Goal: Task Accomplishment & Management: Complete application form

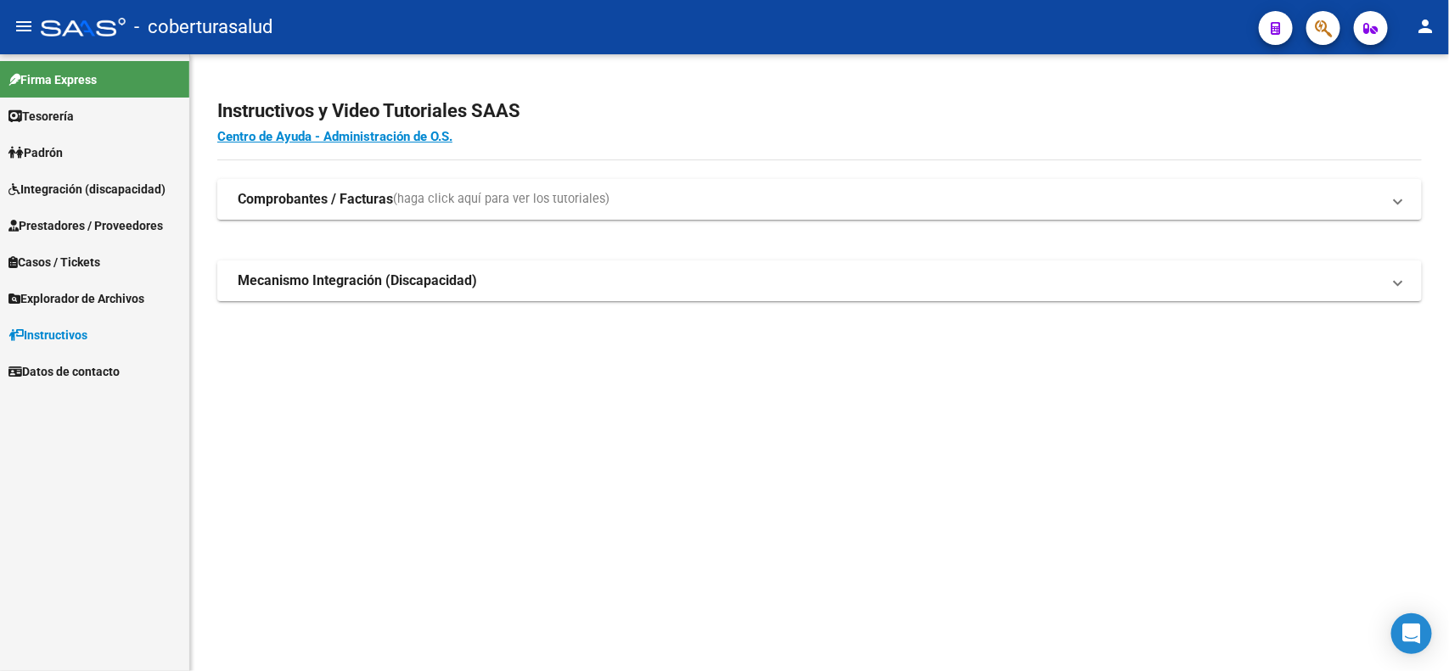
click at [98, 217] on span "Prestadores / Proveedores" at bounding box center [85, 225] width 154 height 19
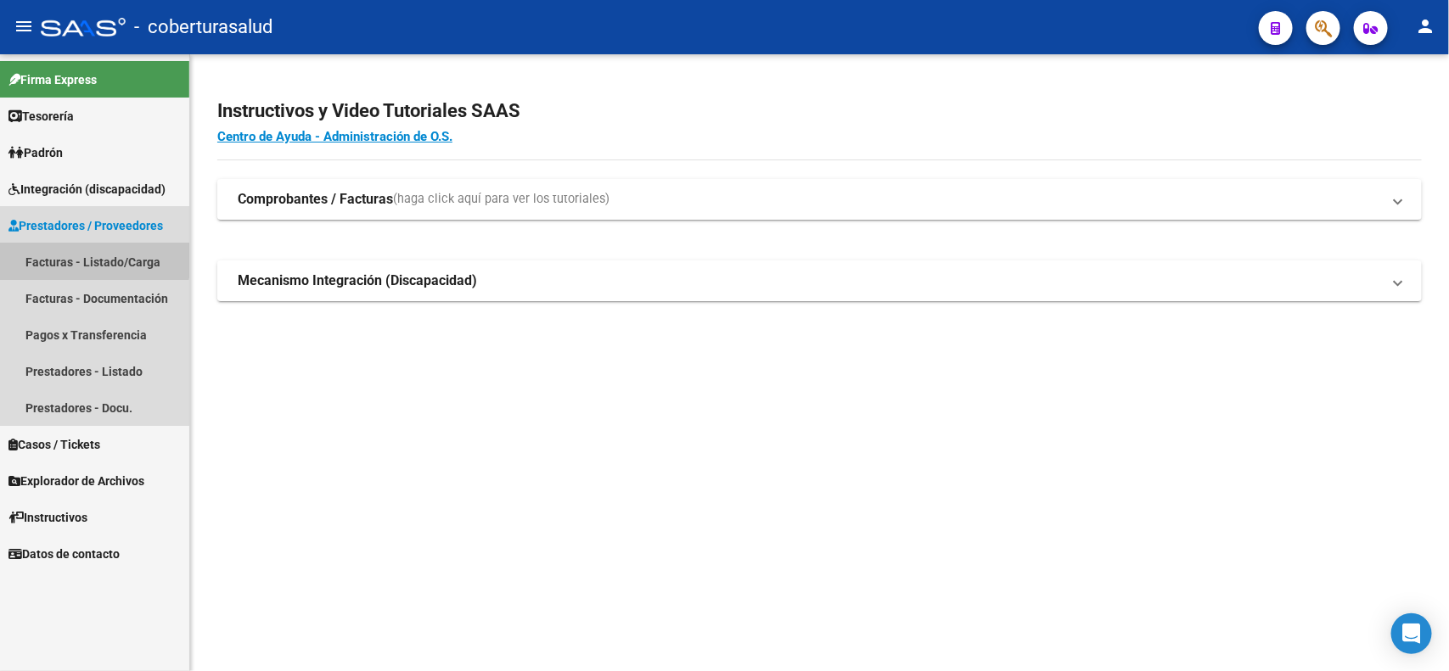
click at [93, 256] on link "Facturas - Listado/Carga" at bounding box center [94, 262] width 189 height 36
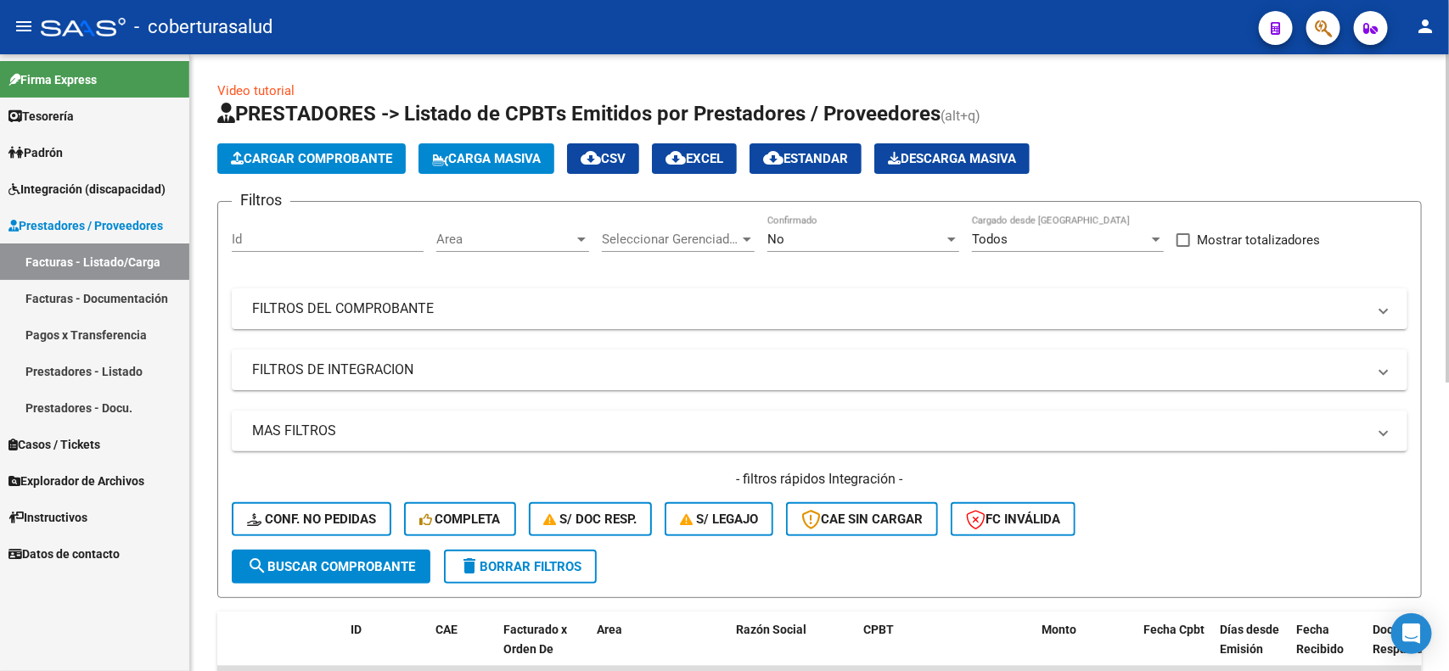
click at [314, 158] on span "Cargar Comprobante" at bounding box center [311, 158] width 161 height 15
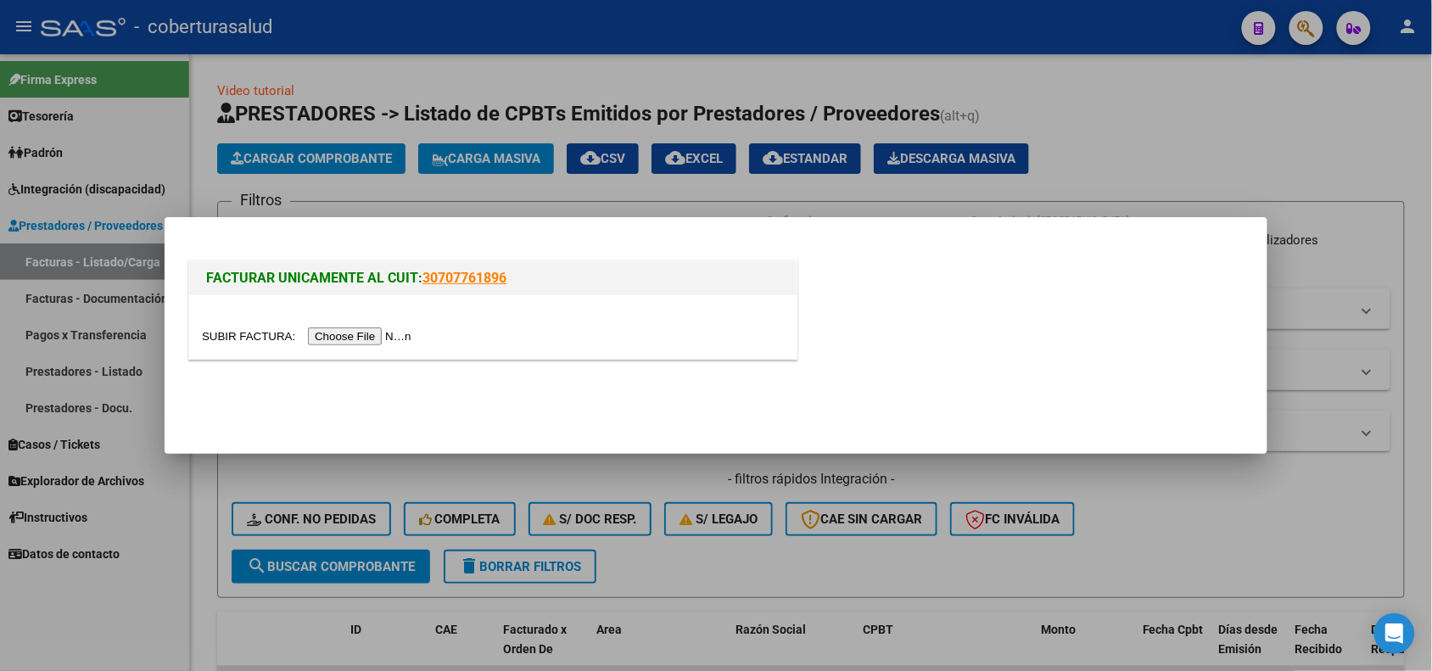
click at [345, 338] on input "file" at bounding box center [309, 337] width 215 height 18
click at [375, 337] on input "file" at bounding box center [309, 337] width 215 height 18
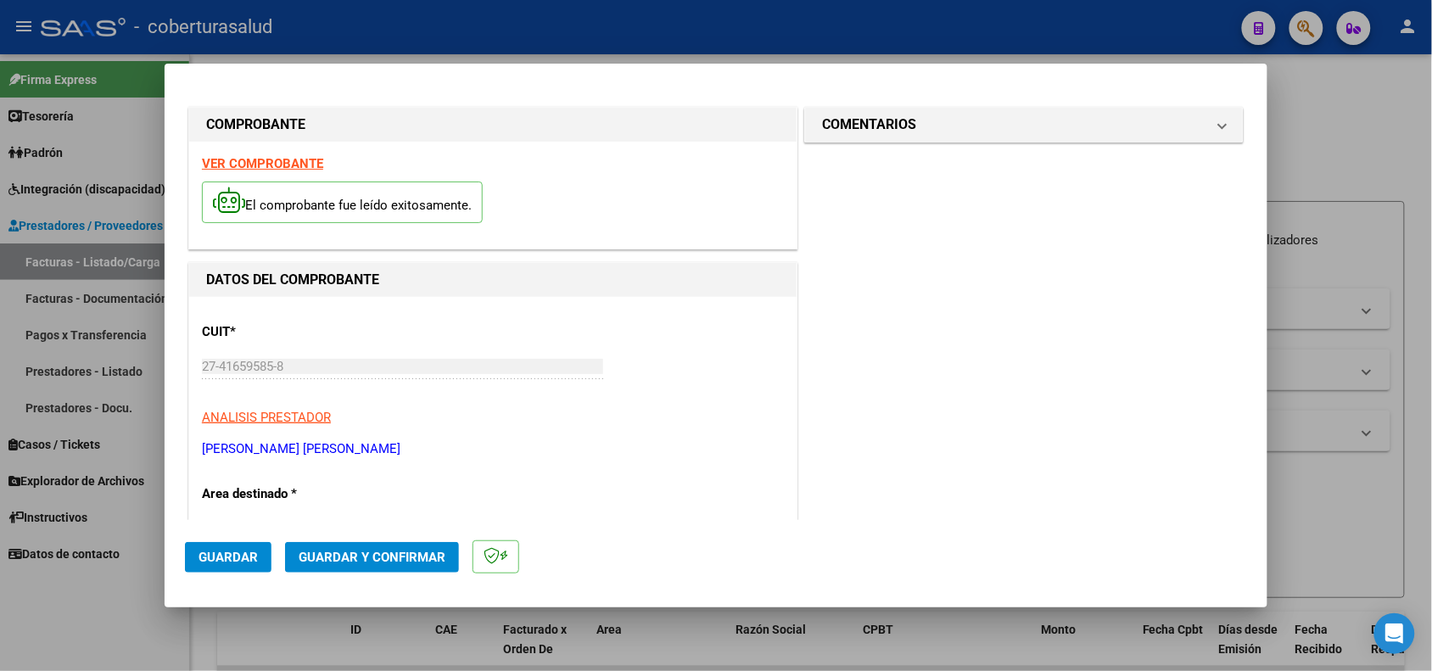
click at [236, 167] on strong "VER COMPROBANTE" at bounding box center [262, 163] width 121 height 15
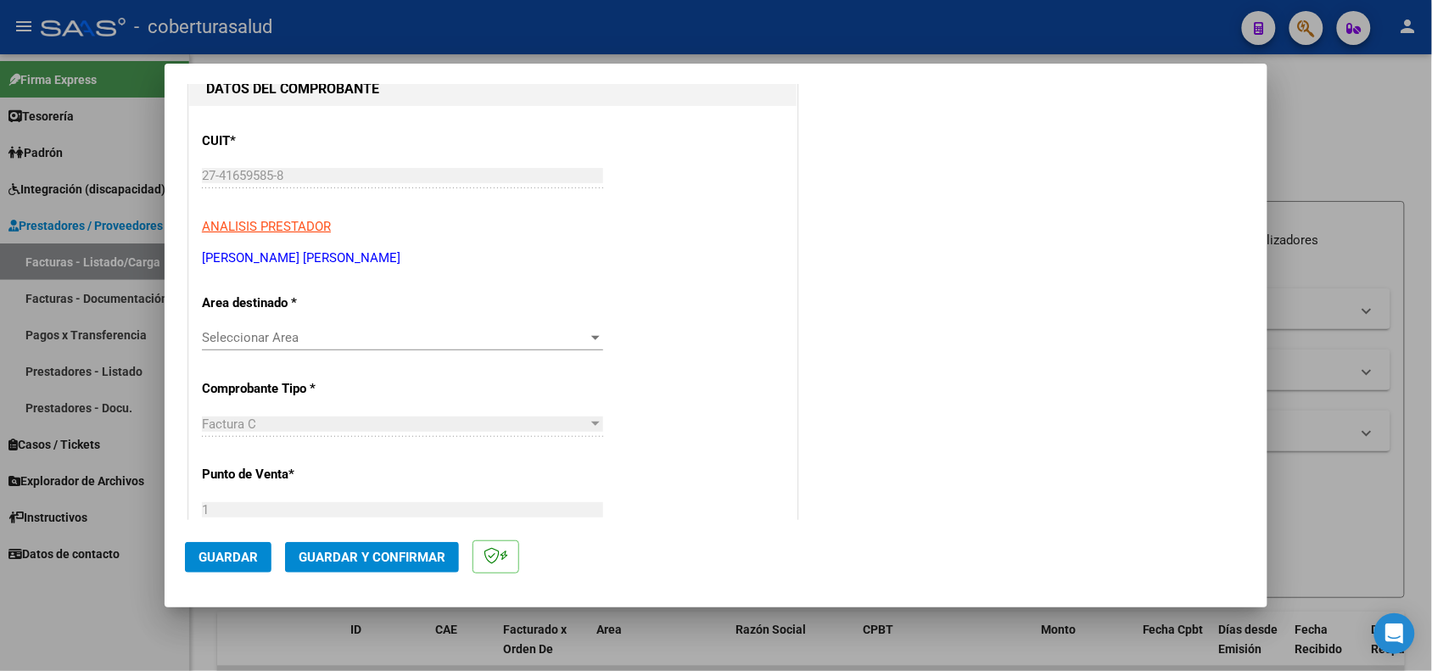
scroll to position [212, 0]
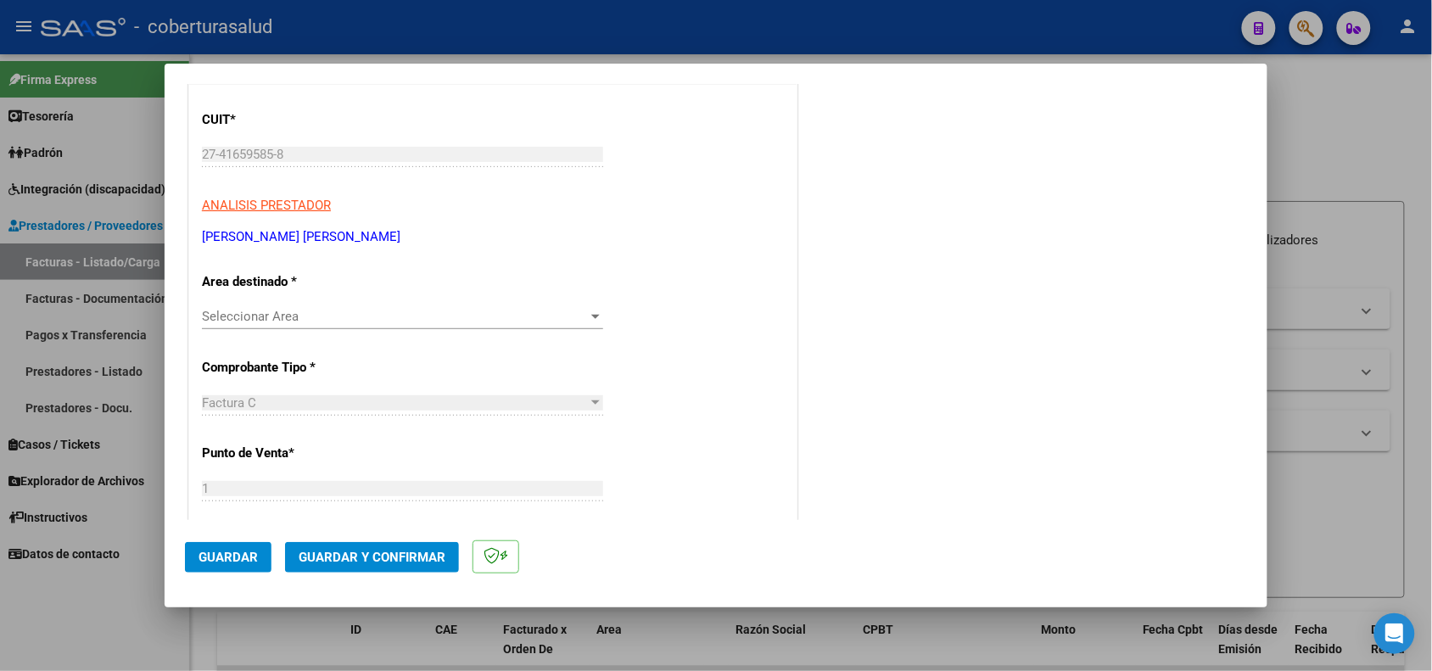
click at [357, 319] on span "Seleccionar Area" at bounding box center [395, 316] width 386 height 15
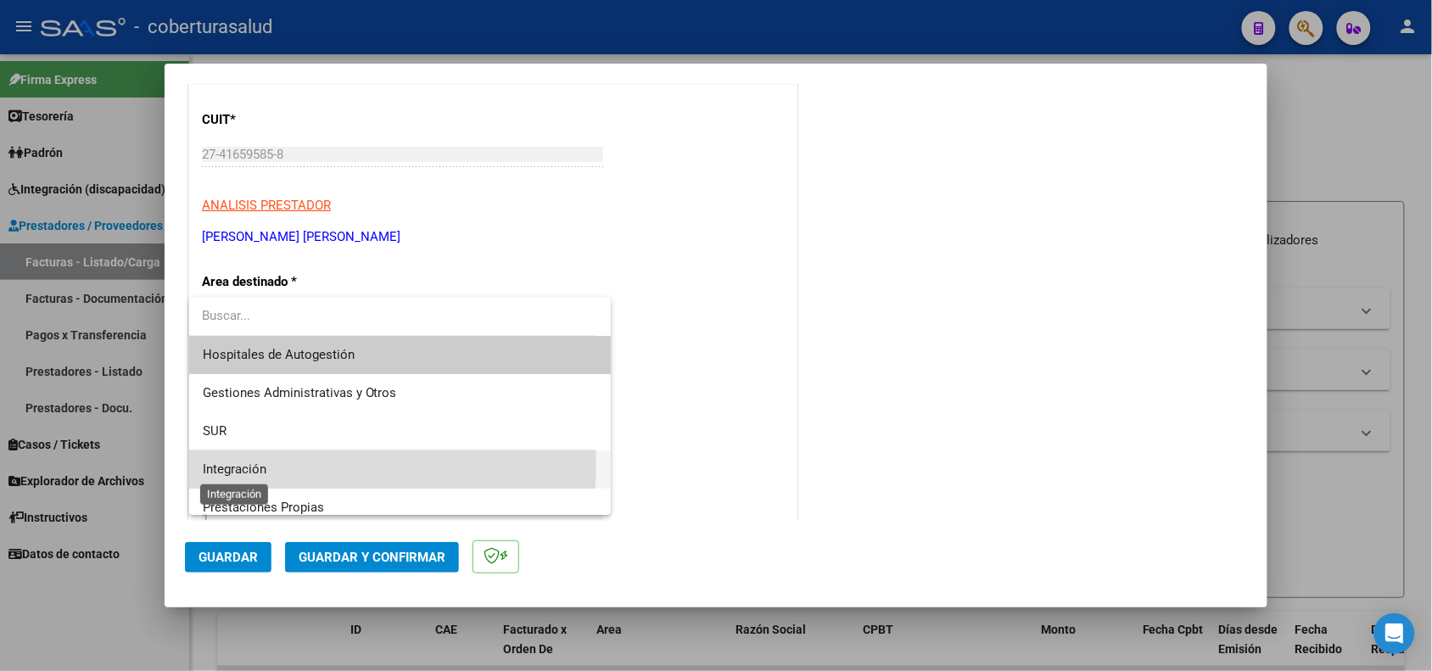
click at [261, 463] on span "Integración" at bounding box center [235, 469] width 64 height 15
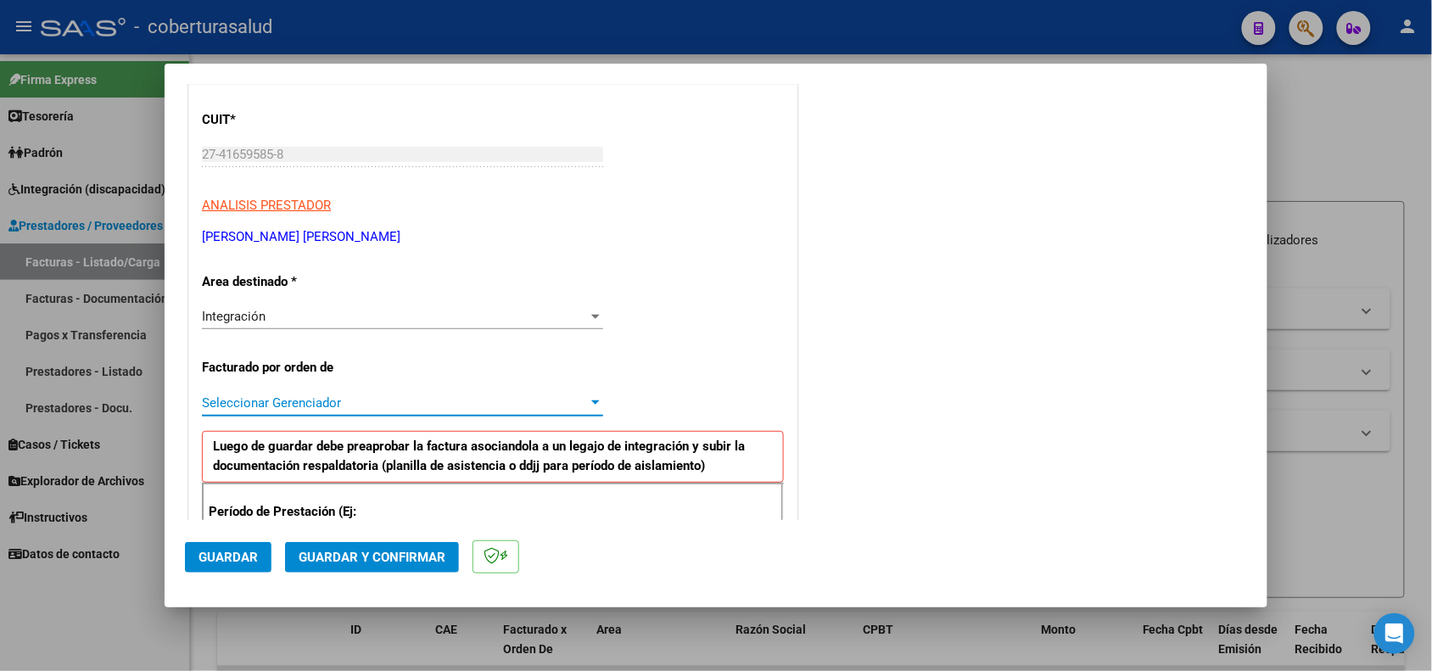
click at [363, 400] on span "Seleccionar Gerenciador" at bounding box center [395, 402] width 386 height 15
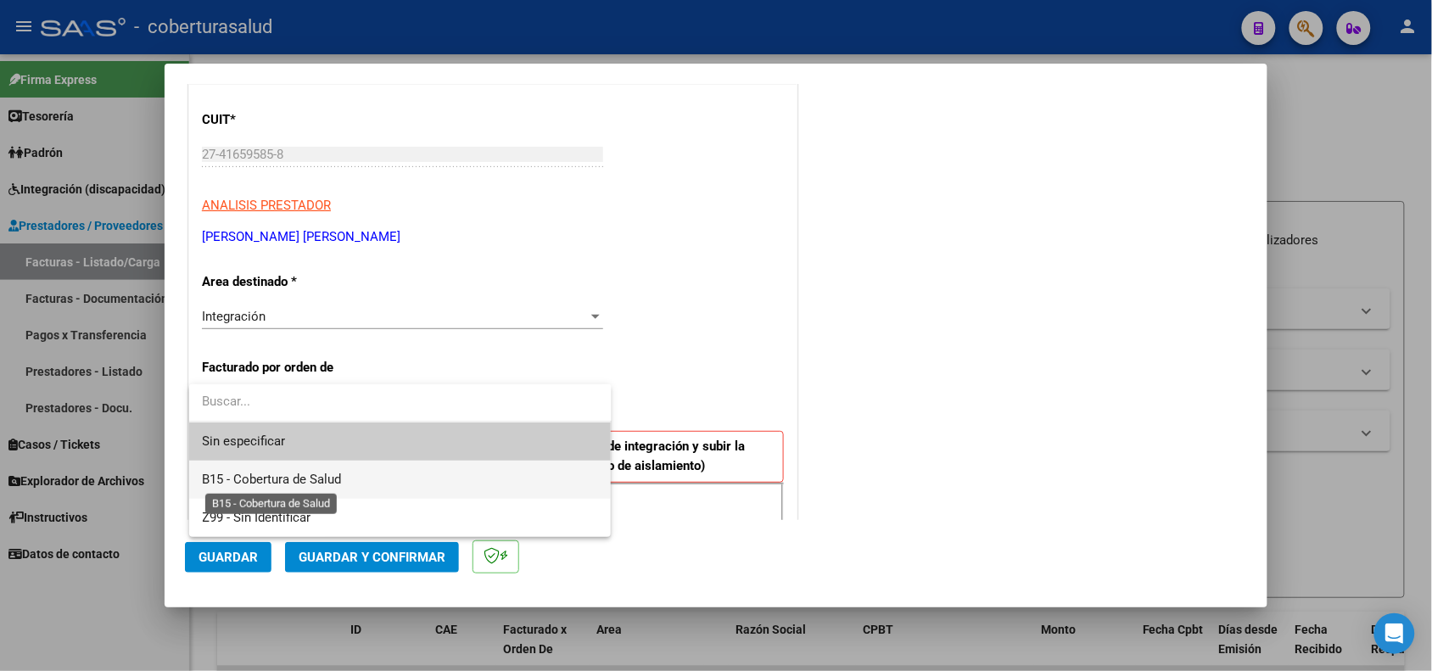
click at [318, 482] on span "B15 - Cobertura de Salud" at bounding box center [272, 479] width 139 height 15
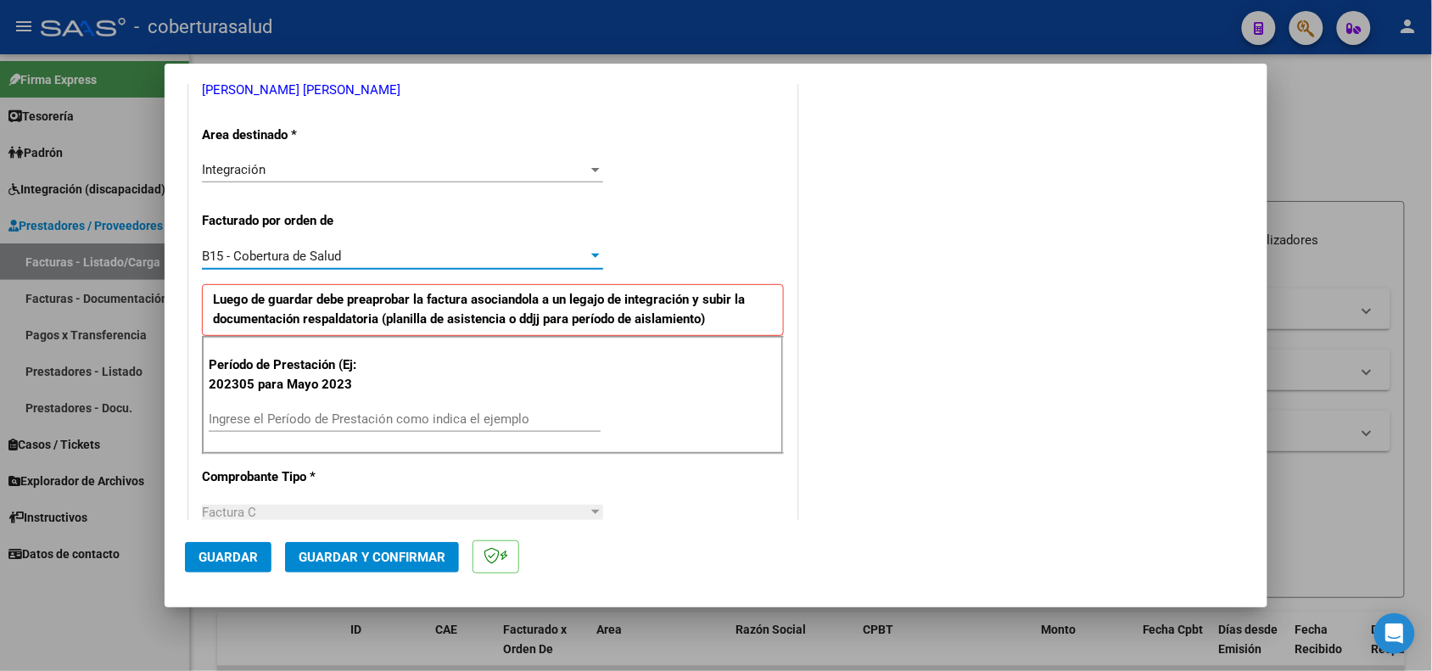
scroll to position [424, 0]
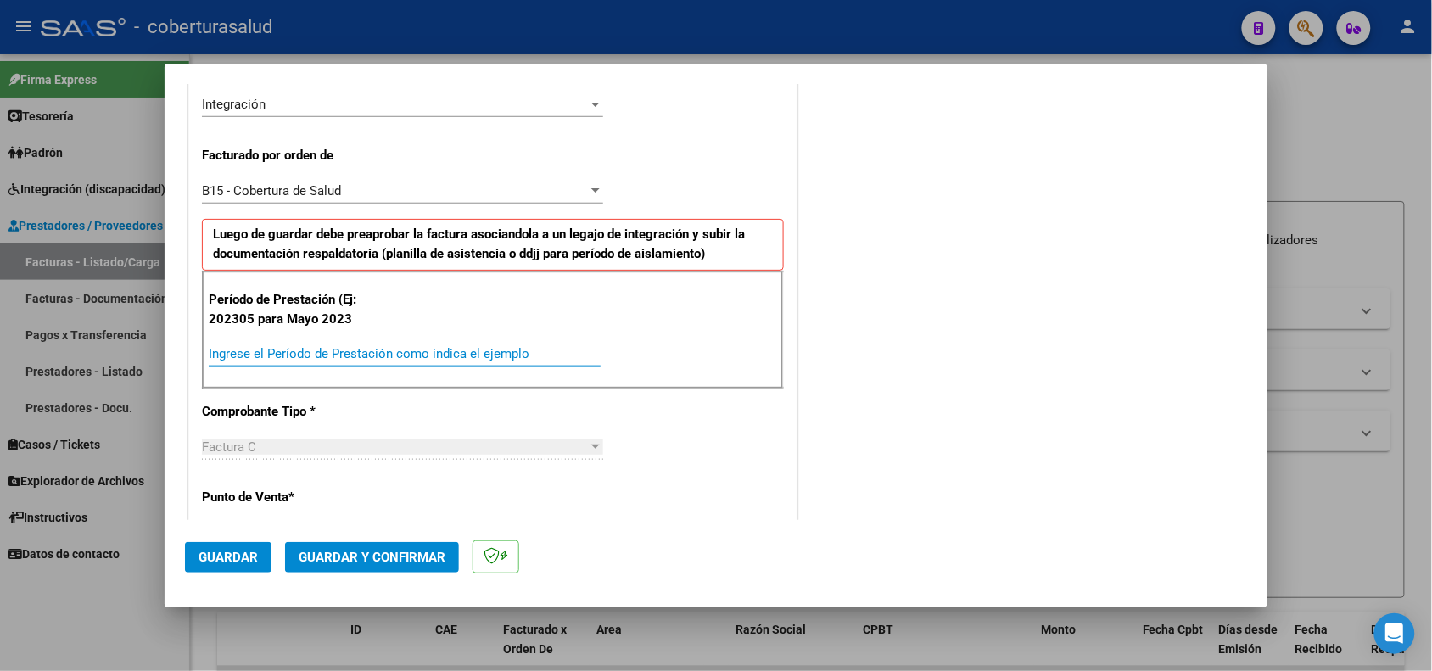
click at [370, 348] on input "Ingrese el Período de Prestación como indica el ejemplo" at bounding box center [405, 353] width 392 height 15
type input "202507"
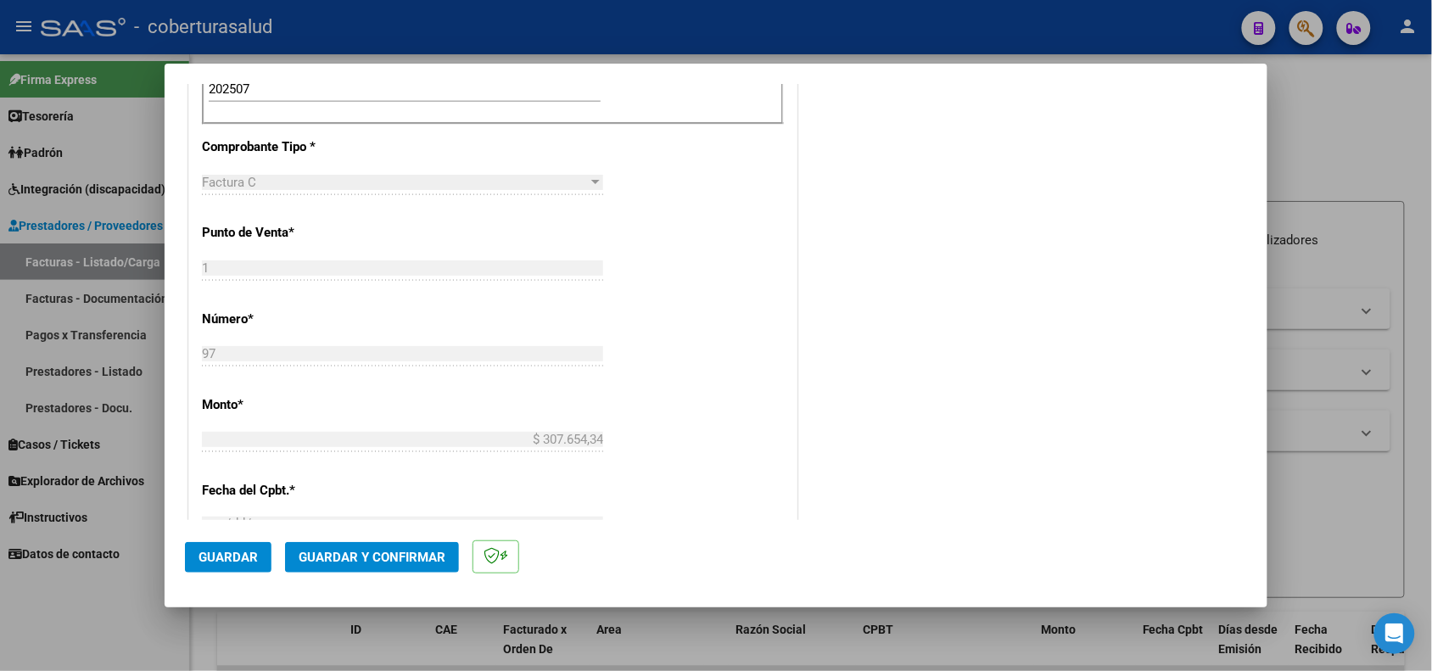
scroll to position [743, 0]
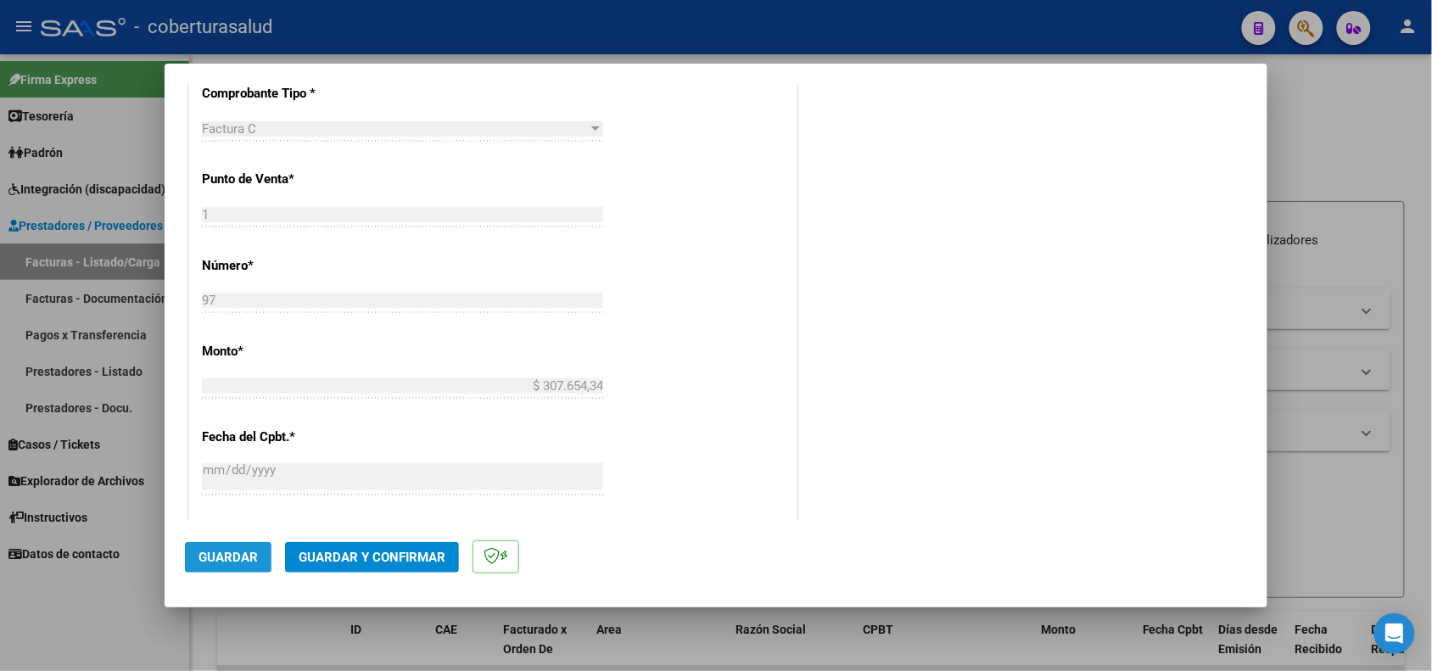
click at [213, 556] on span "Guardar" at bounding box center [228, 557] width 59 height 15
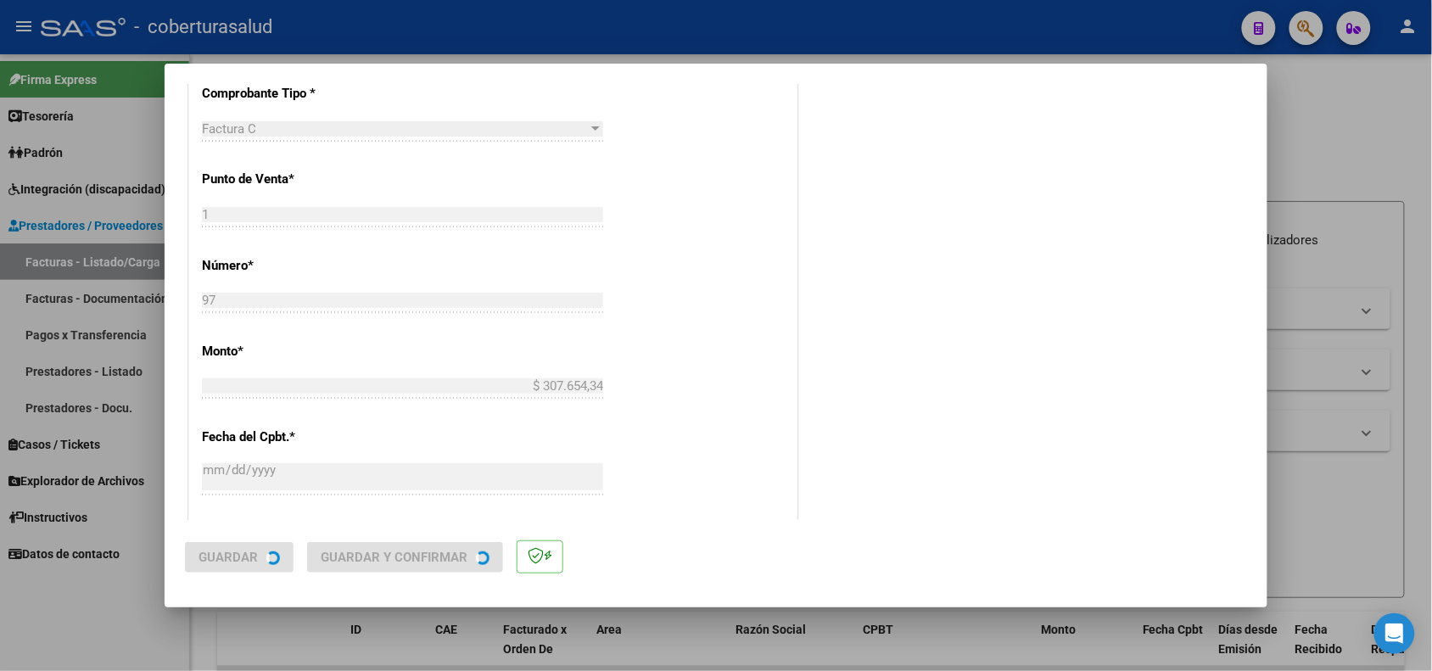
scroll to position [0, 0]
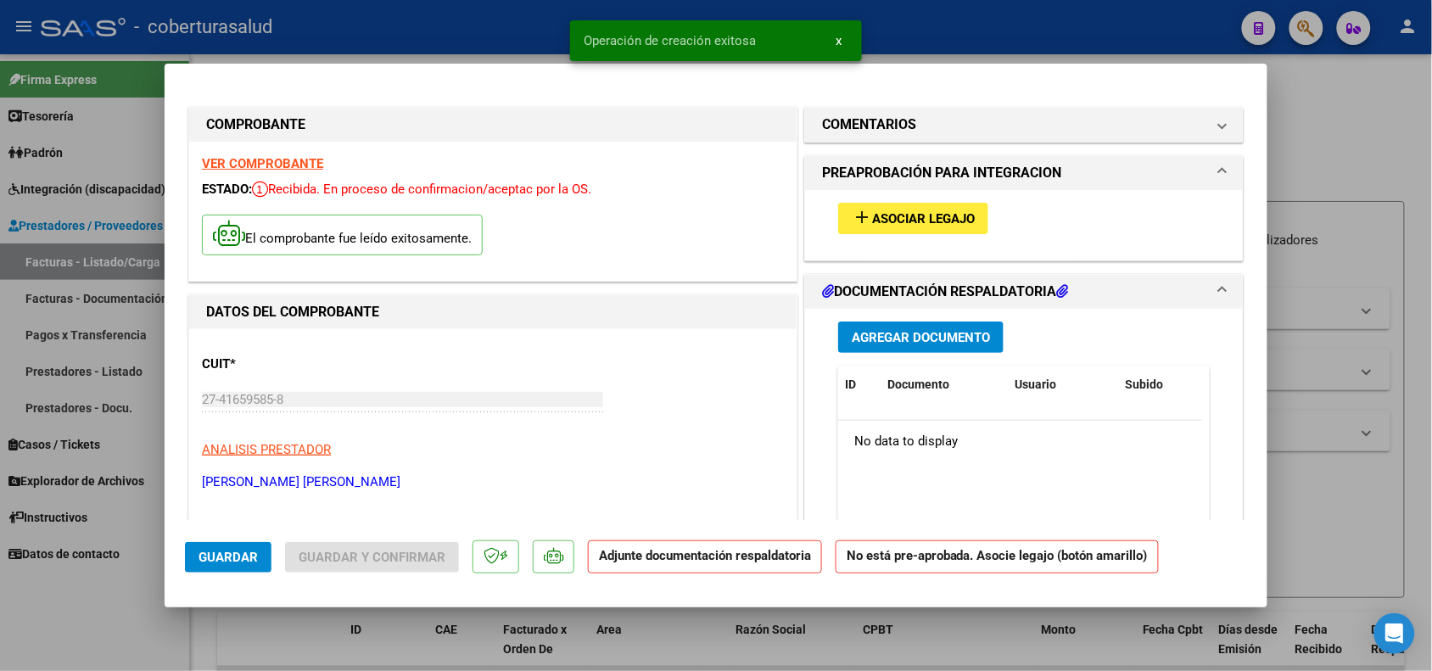
click at [900, 205] on button "add Asociar Legajo" at bounding box center [913, 218] width 150 height 31
